Goal: Navigation & Orientation: Find specific page/section

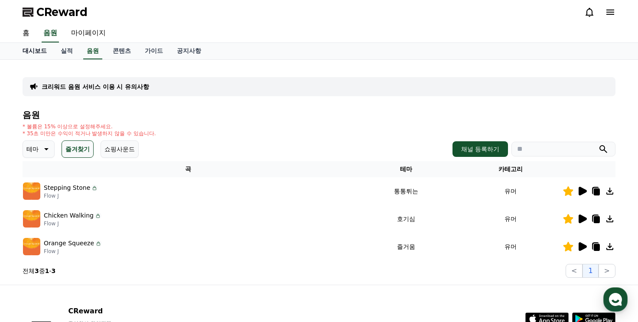
click at [29, 55] on link "대시보드" at bounding box center [35, 51] width 38 height 16
